Goal: Download file/media

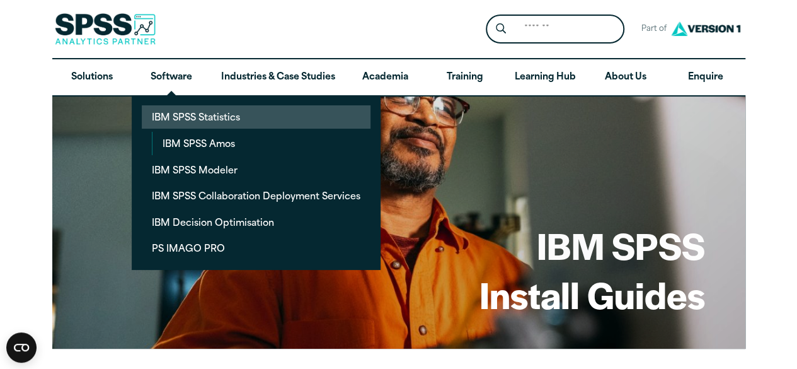
click at [200, 122] on link "IBM SPSS Statistics" at bounding box center [256, 116] width 229 height 23
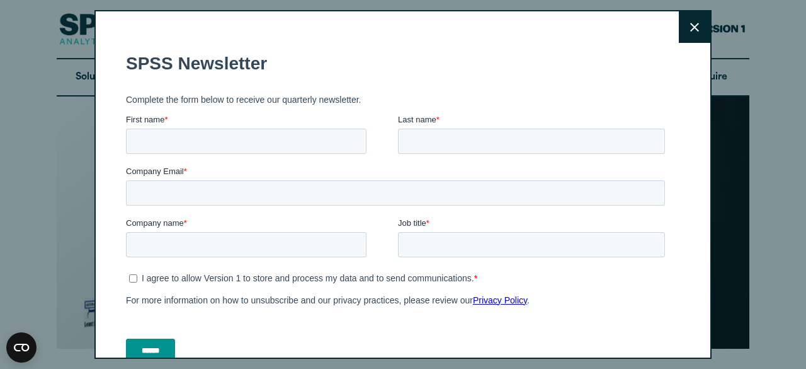
click at [691, 23] on icon at bounding box center [695, 27] width 9 height 9
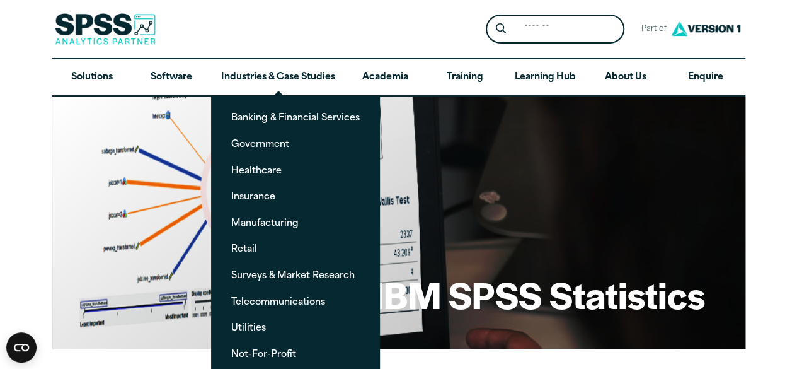
scroll to position [189, 0]
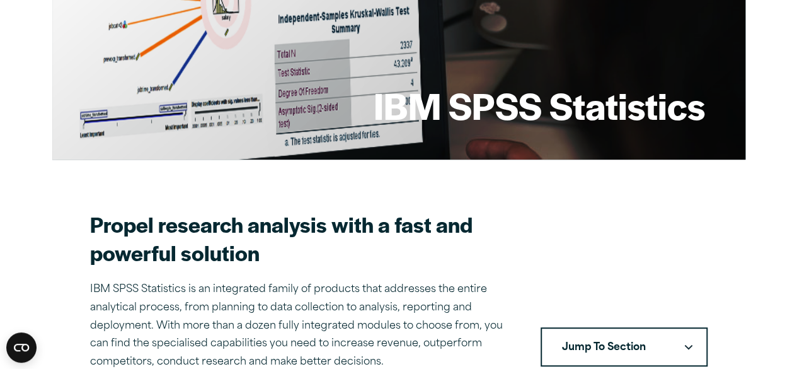
click at [459, 258] on h2 "Propel research analysis with a fast and powerful solution" at bounding box center [300, 238] width 420 height 57
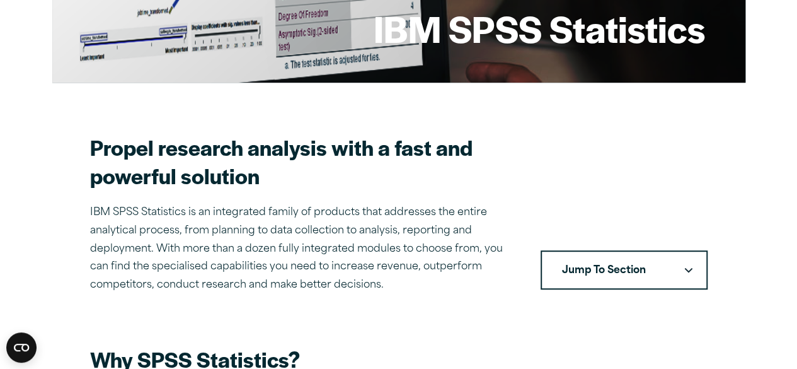
scroll to position [0, 0]
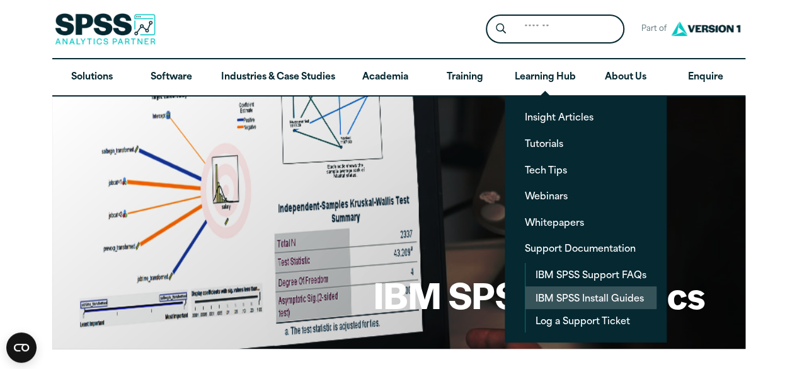
click at [548, 294] on link "IBM SPSS Install Guides" at bounding box center [590, 297] width 131 height 23
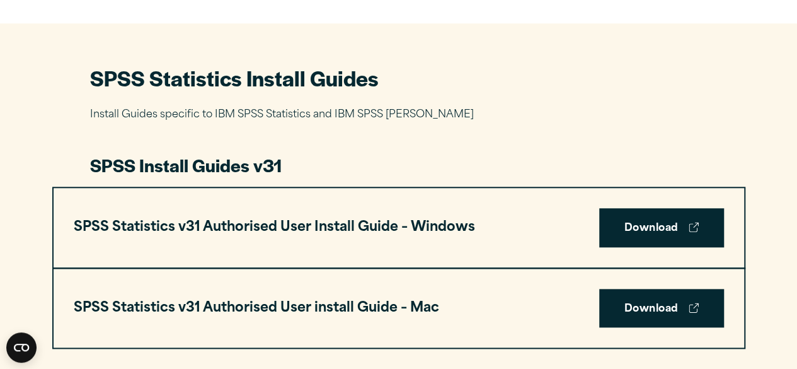
scroll to position [567, 0]
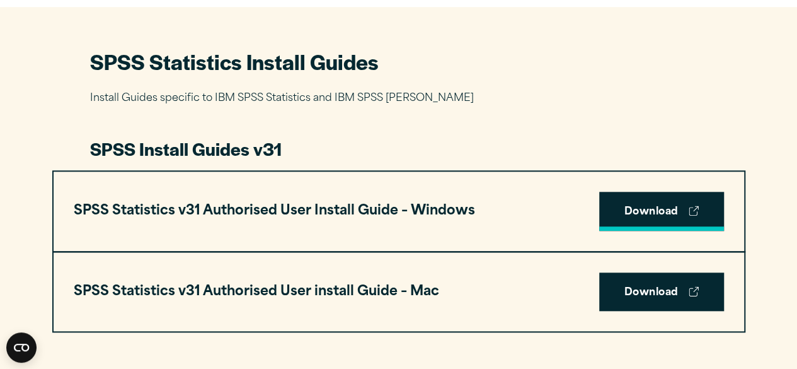
click at [629, 207] on link "Download" at bounding box center [661, 211] width 125 height 39
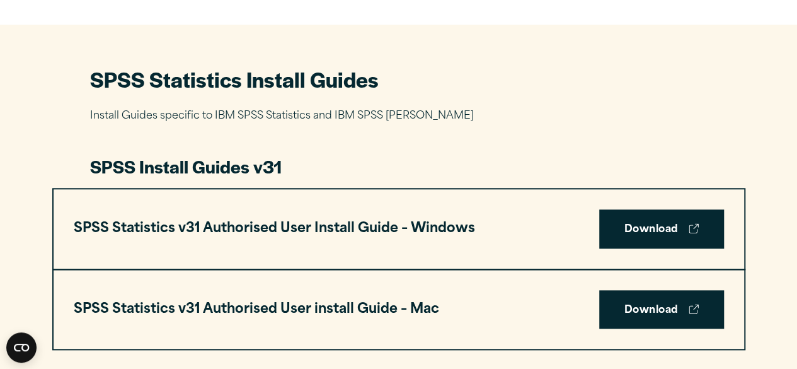
scroll to position [594, 0]
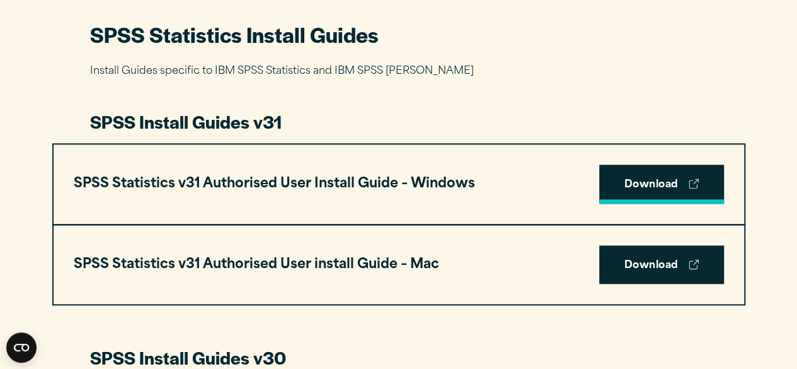
click at [620, 177] on link "Download" at bounding box center [661, 183] width 125 height 39
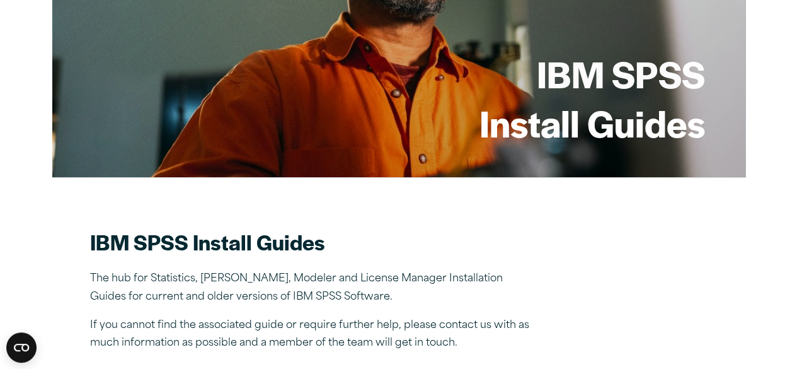
scroll to position [27, 0]
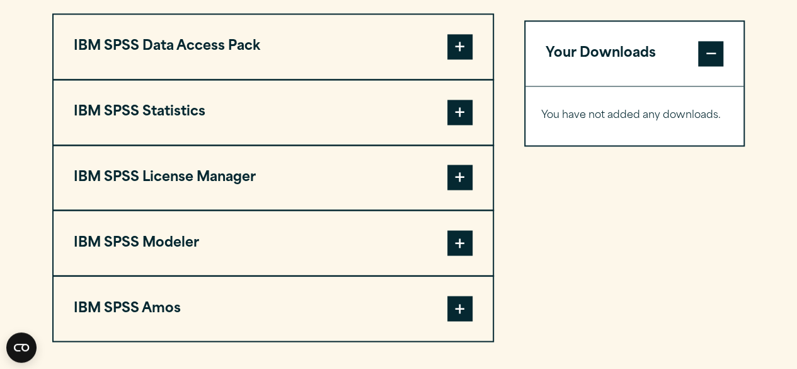
scroll to position [1008, 0]
click at [459, 102] on span at bounding box center [459, 111] width 25 height 25
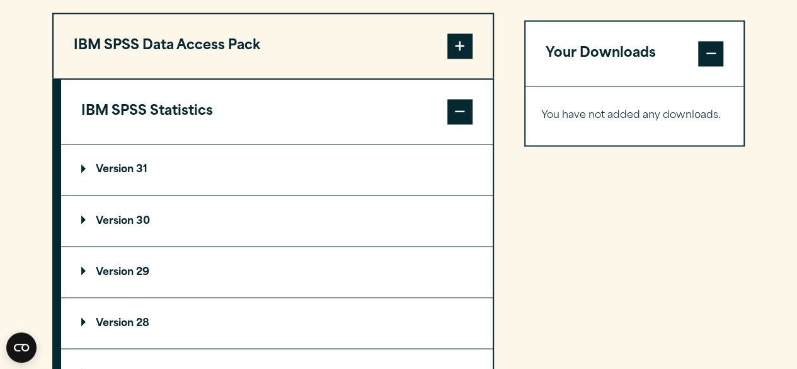
click at [83, 166] on p "Version 31" at bounding box center [114, 169] width 66 height 10
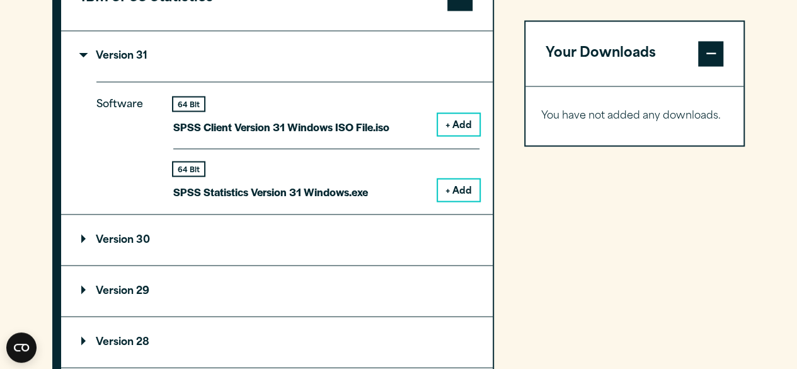
scroll to position [1134, 0]
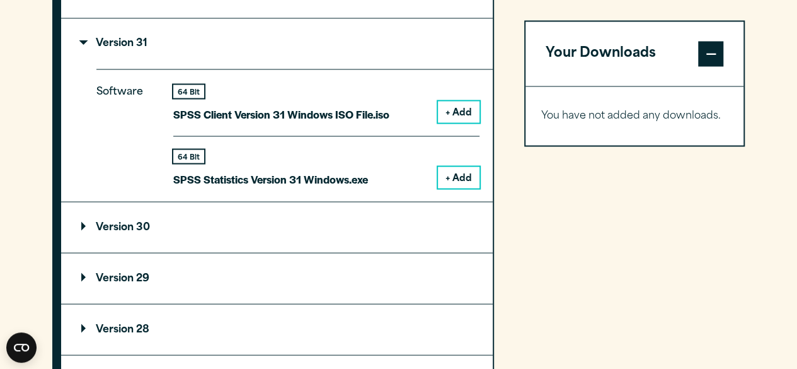
click at [82, 45] on p "Version 31" at bounding box center [114, 43] width 66 height 10
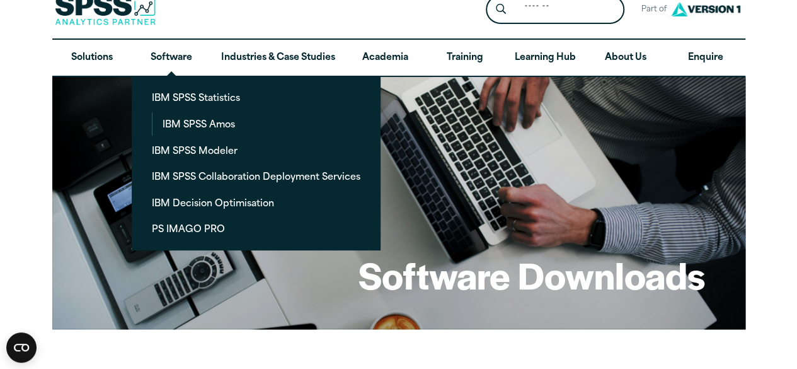
scroll to position [0, 0]
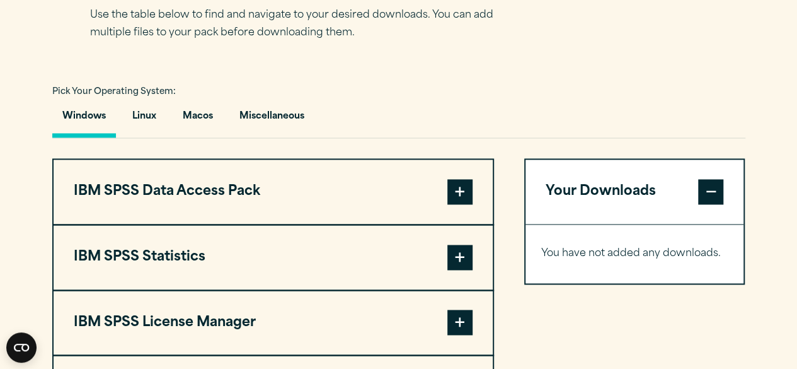
scroll to position [882, 0]
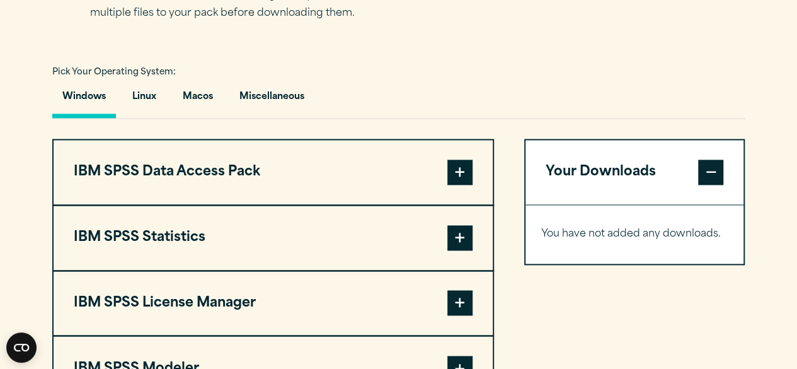
click at [459, 242] on span at bounding box center [459, 237] width 25 height 25
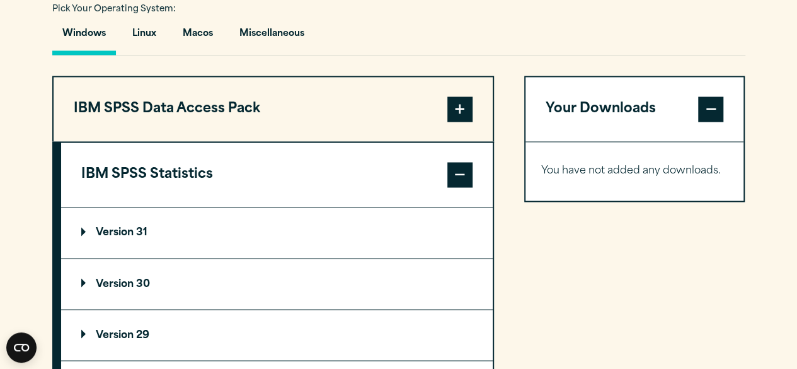
click at [187, 281] on summary "Version 30" at bounding box center [277, 283] width 432 height 50
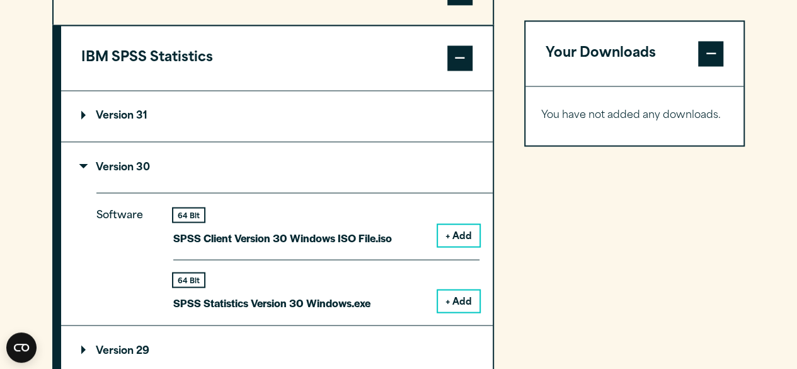
scroll to position [1071, 0]
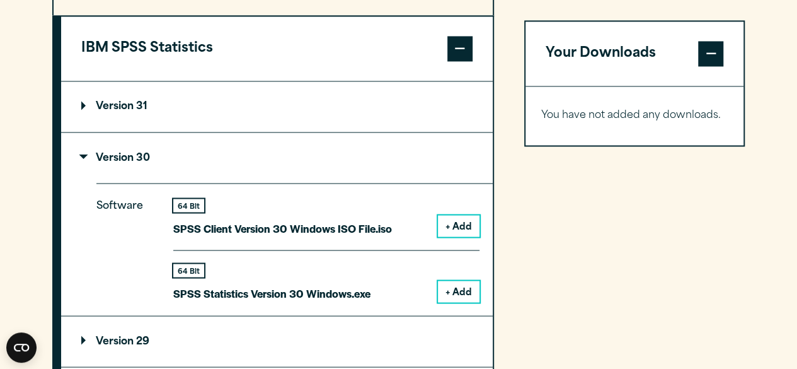
click at [446, 227] on button "+ Add" at bounding box center [459, 225] width 42 height 21
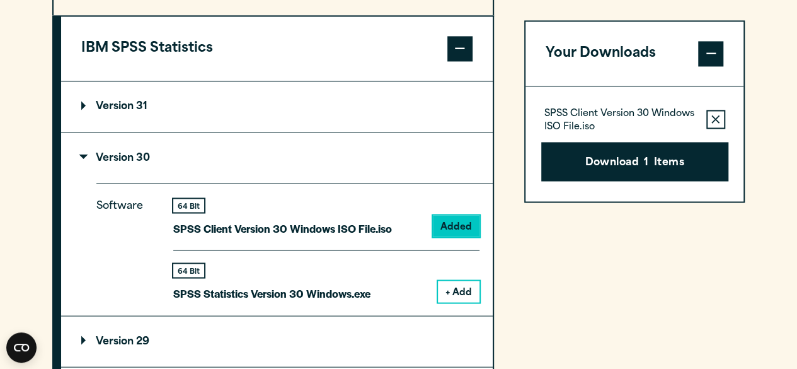
click at [709, 118] on button "Remove this item from your software download list" at bounding box center [715, 119] width 19 height 19
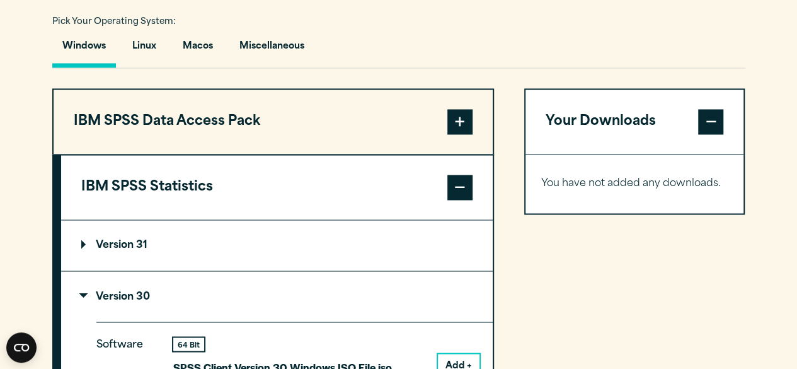
scroll to position [882, 0]
